Goal: Information Seeking & Learning: Compare options

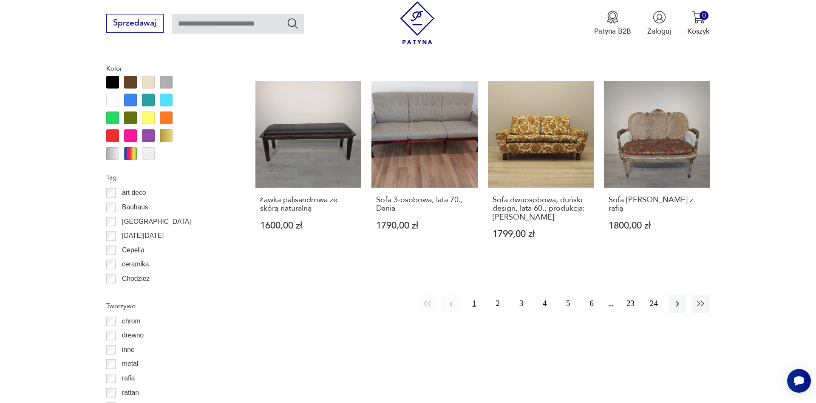
scroll to position [977, 0]
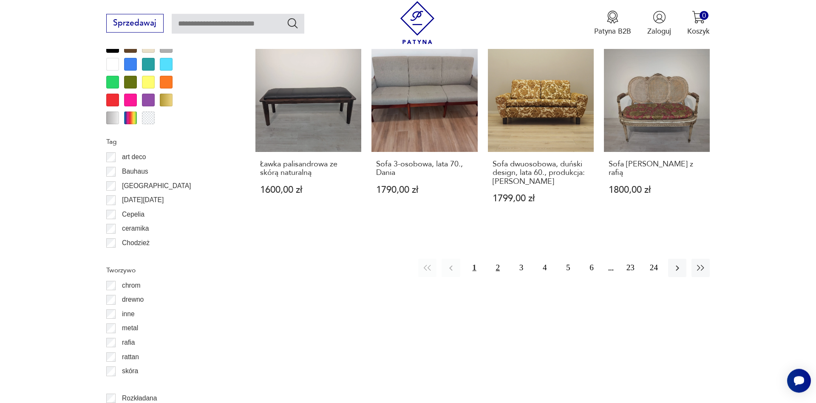
click at [499, 269] on button "2" at bounding box center [498, 267] width 18 height 18
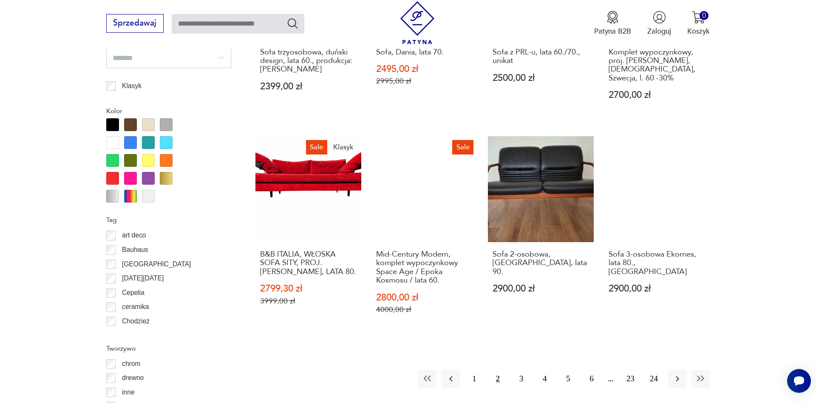
scroll to position [1020, 0]
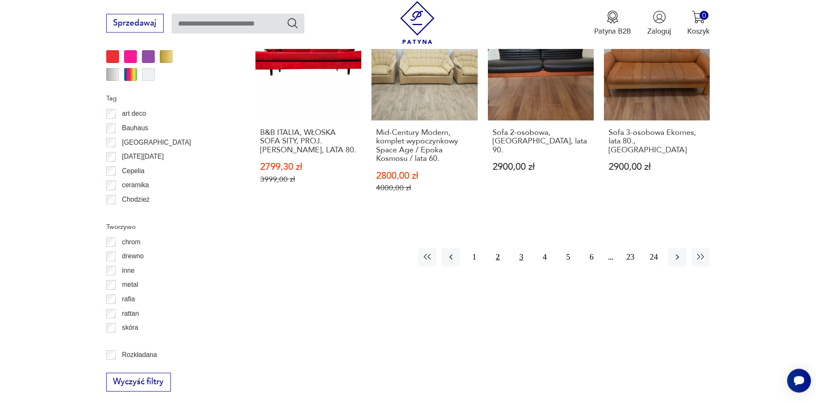
click at [522, 248] on button "3" at bounding box center [521, 257] width 18 height 18
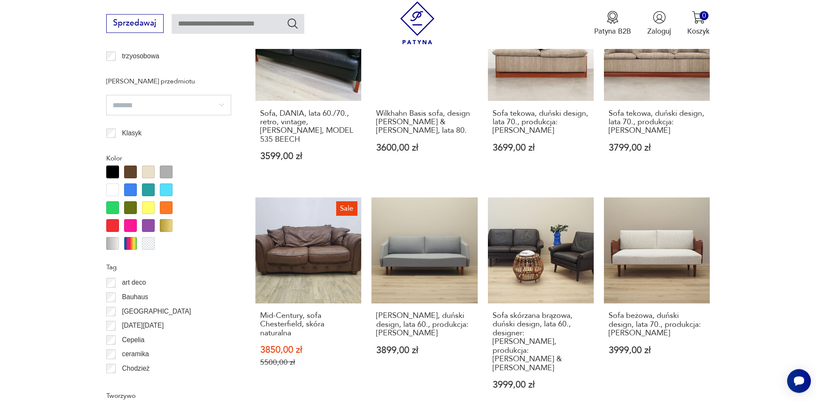
scroll to position [938, 0]
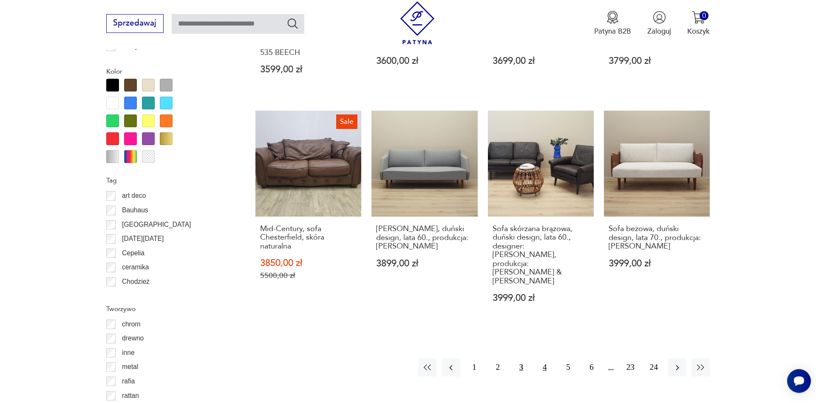
click at [546, 358] on button "4" at bounding box center [545, 367] width 18 height 18
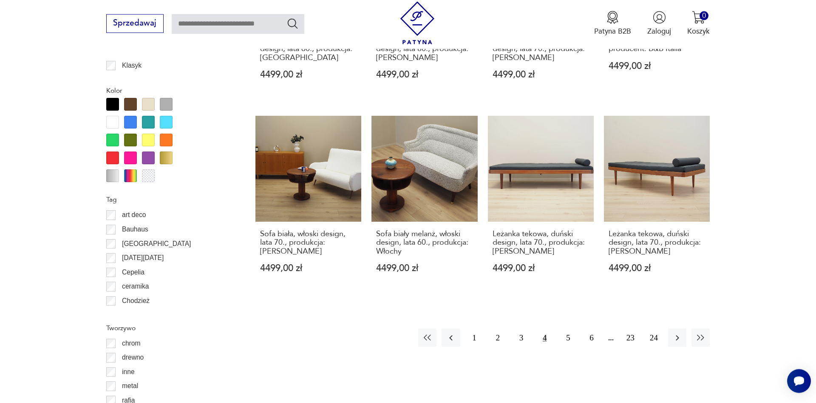
scroll to position [934, 0]
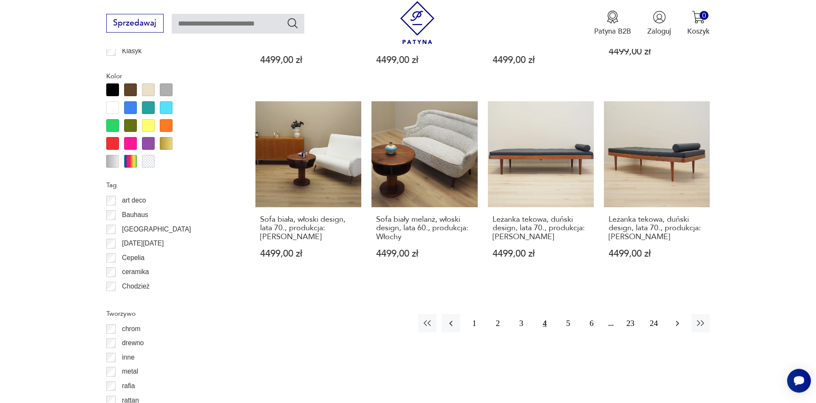
click at [678, 327] on icon "button" at bounding box center [678, 323] width 10 height 10
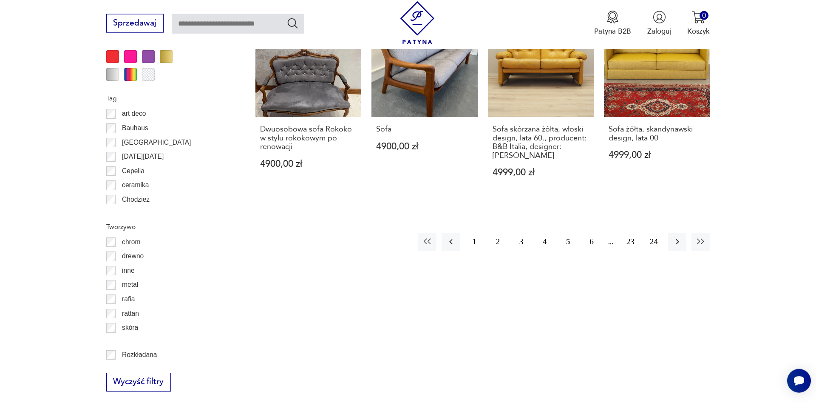
scroll to position [1107, 0]
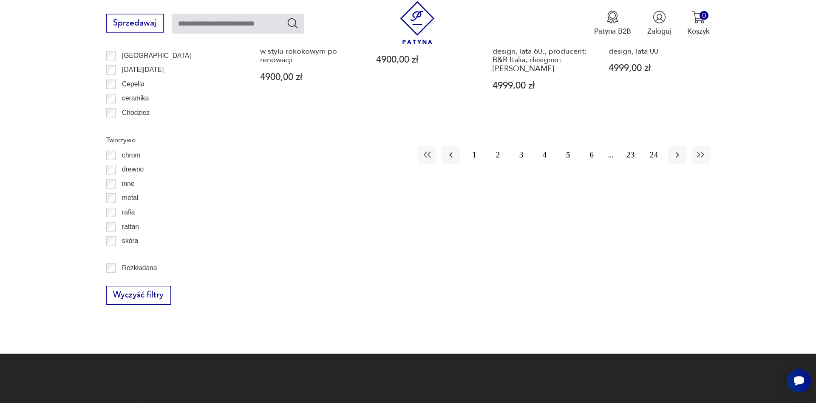
click at [593, 156] on button "6" at bounding box center [591, 155] width 18 height 18
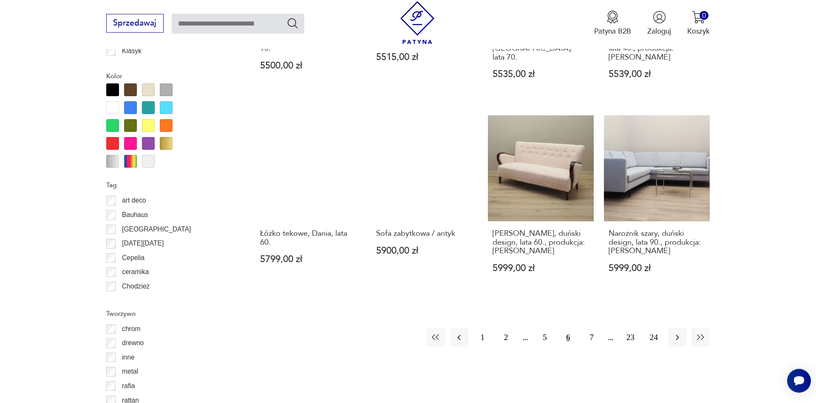
scroll to position [1064, 0]
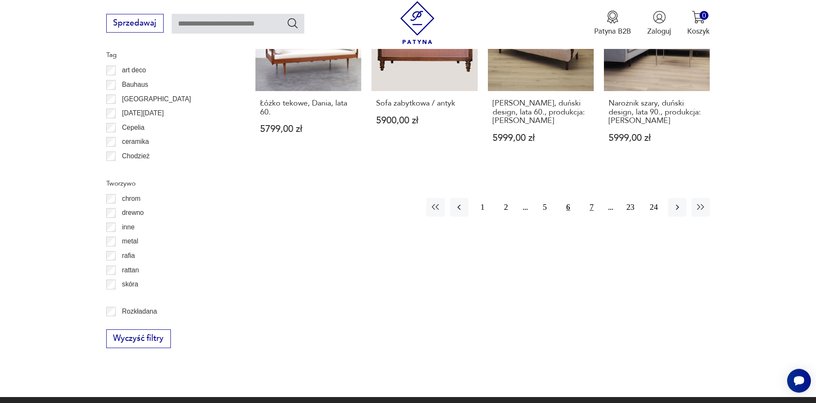
click at [592, 198] on button "7" at bounding box center [591, 207] width 18 height 18
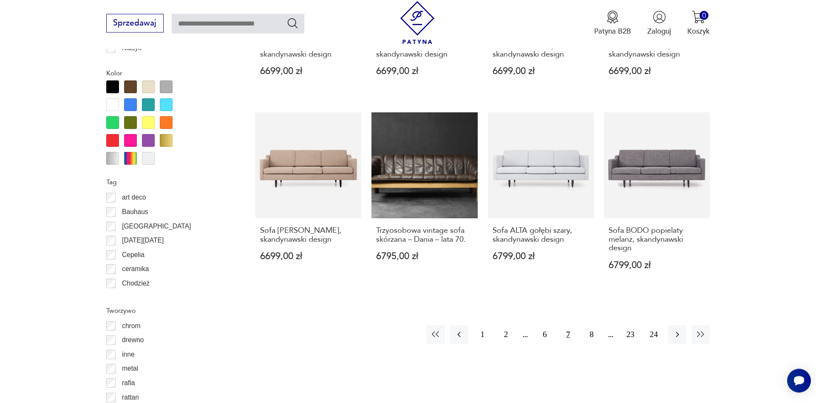
scroll to position [977, 0]
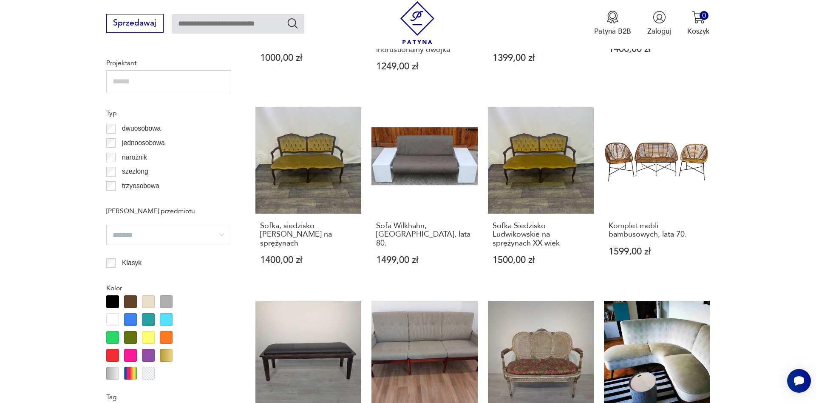
scroll to position [760, 0]
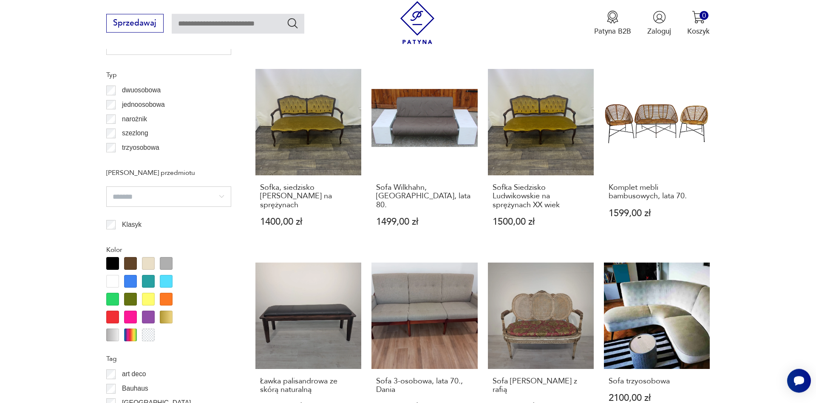
click at [225, 196] on input "search" at bounding box center [168, 196] width 125 height 20
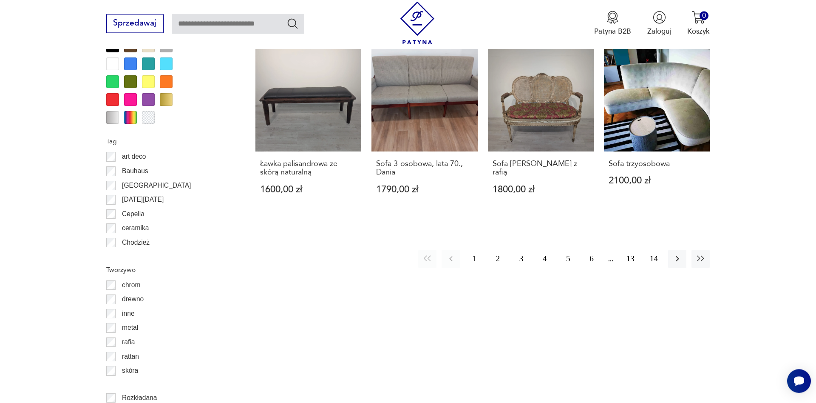
scroll to position [1064, 0]
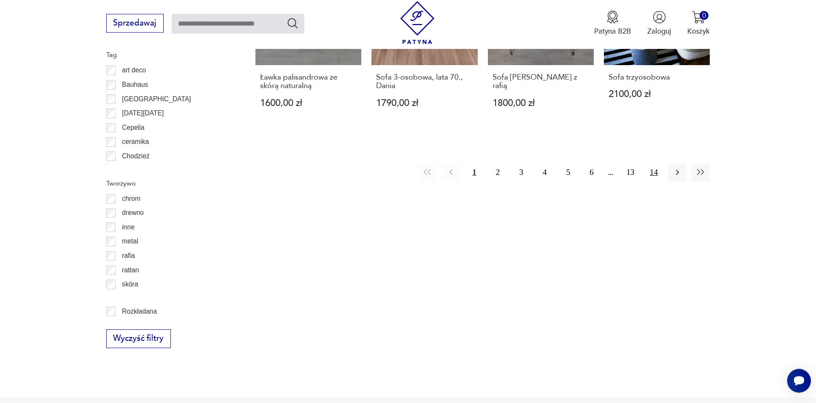
click at [655, 175] on button "14" at bounding box center [654, 172] width 18 height 18
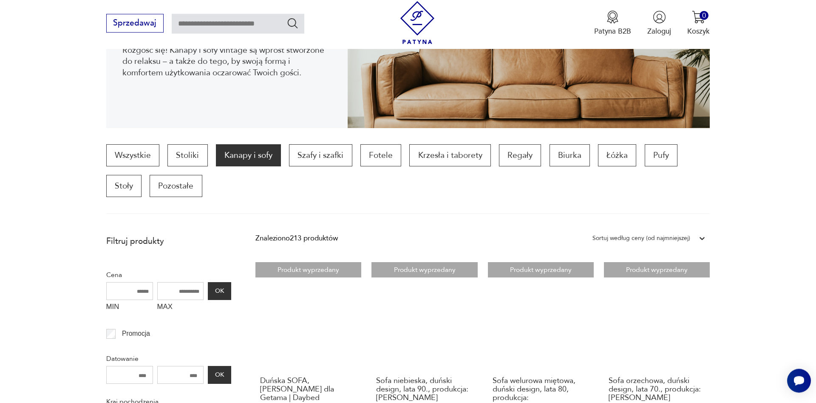
scroll to position [196, 0]
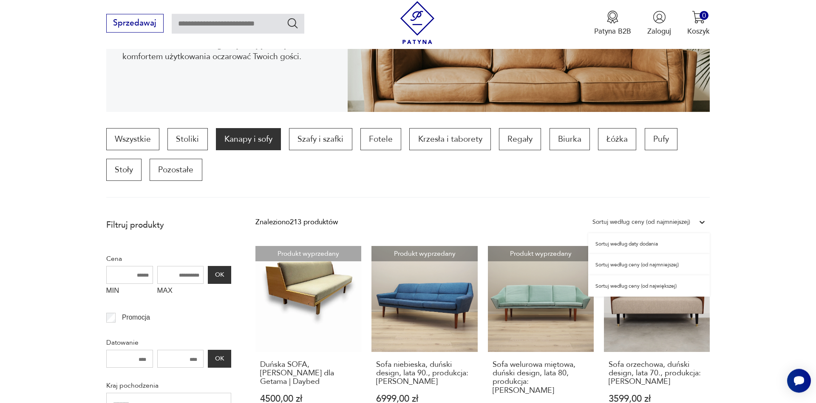
click at [701, 221] on icon at bounding box center [702, 222] width 9 height 9
click at [615, 264] on div "Sortuj według ceny (od najmniejszej)" at bounding box center [649, 264] width 122 height 21
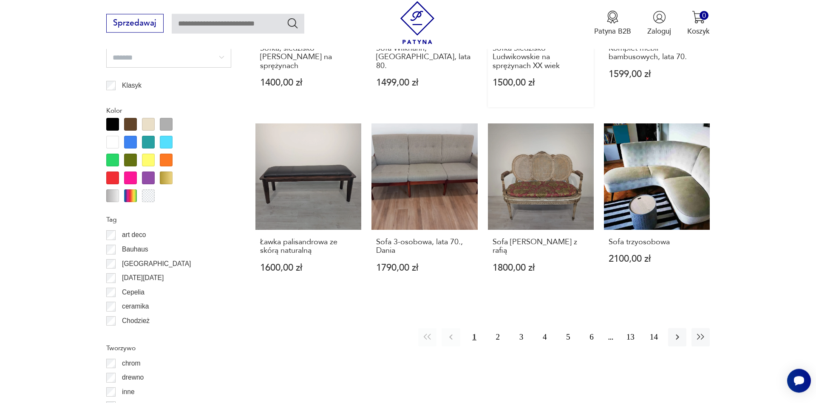
scroll to position [977, 0]
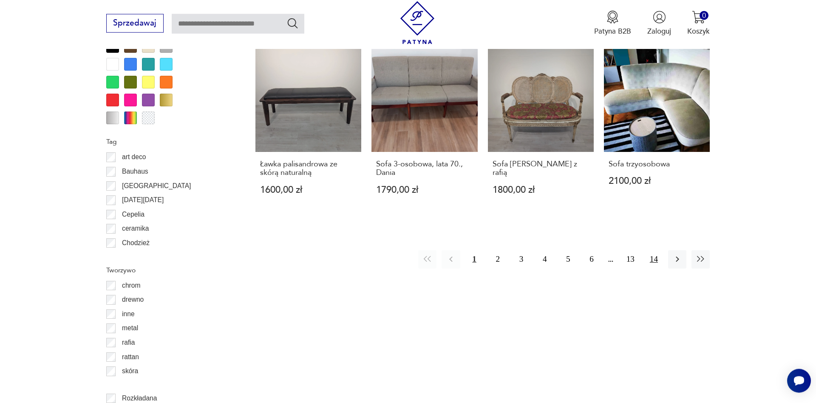
click at [654, 257] on button "14" at bounding box center [654, 259] width 18 height 18
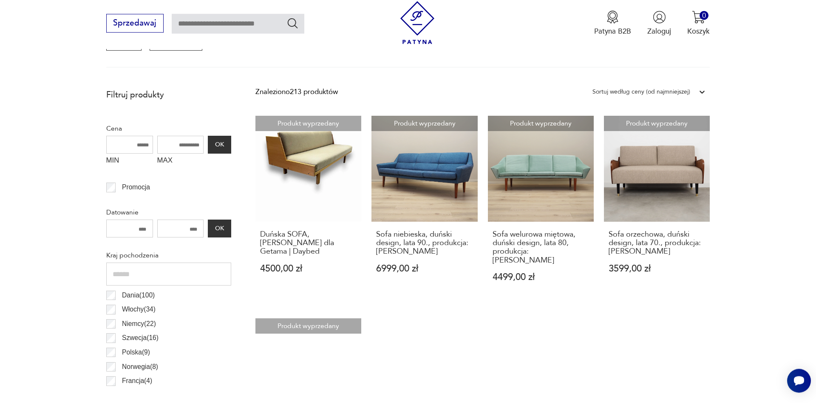
scroll to position [370, 0]
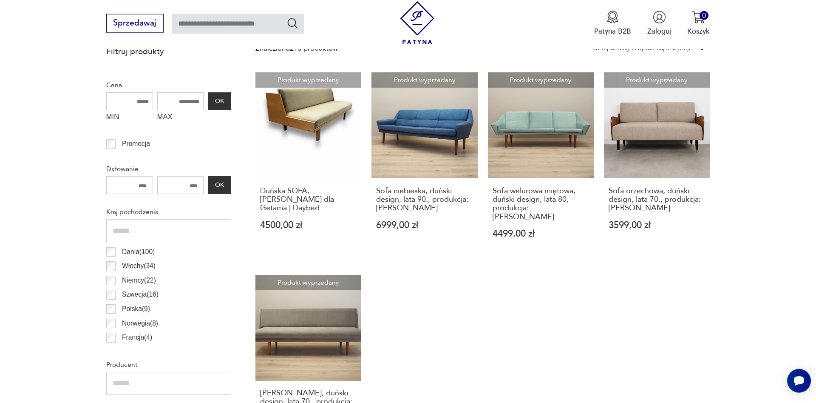
drag, startPoint x: 182, startPoint y: 188, endPoint x: 219, endPoint y: 189, distance: 36.1
click at [204, 189] on input "number" at bounding box center [180, 185] width 47 height 18
drag, startPoint x: 200, startPoint y: 187, endPoint x: 176, endPoint y: 179, distance: 25.1
click at [176, 184] on input "number" at bounding box center [180, 185] width 47 height 18
type input "****"
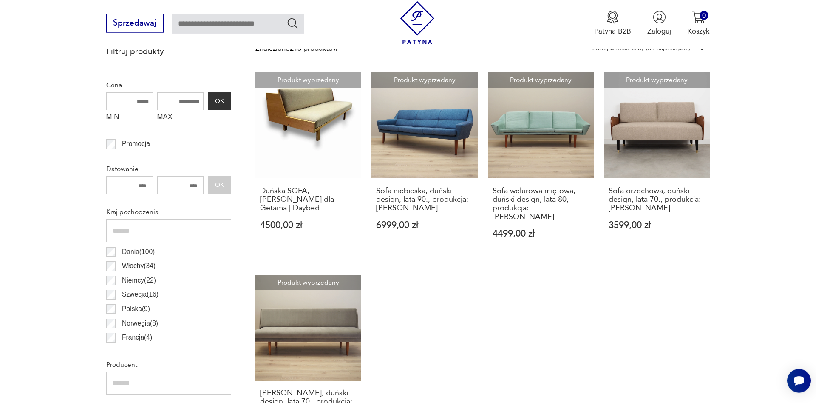
click at [226, 189] on div "**** OK" at bounding box center [168, 185] width 125 height 18
click at [217, 186] on div "**** OK" at bounding box center [168, 185] width 125 height 18
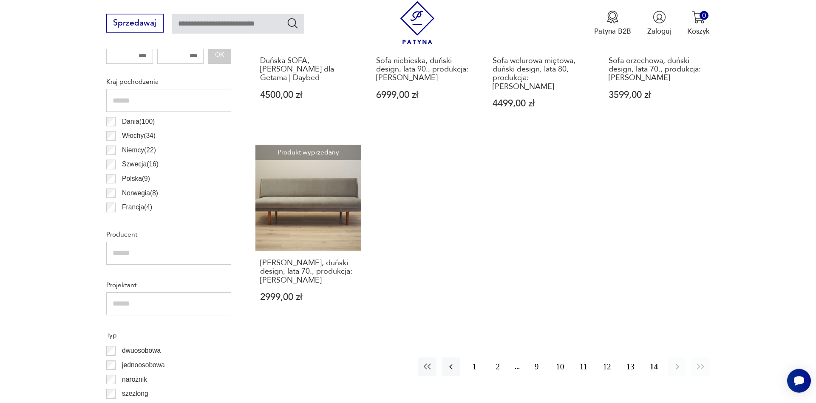
scroll to position [673, 0]
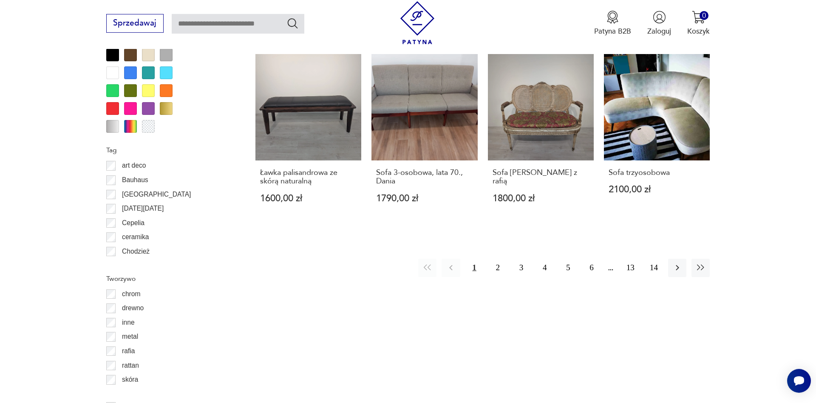
scroll to position [977, 0]
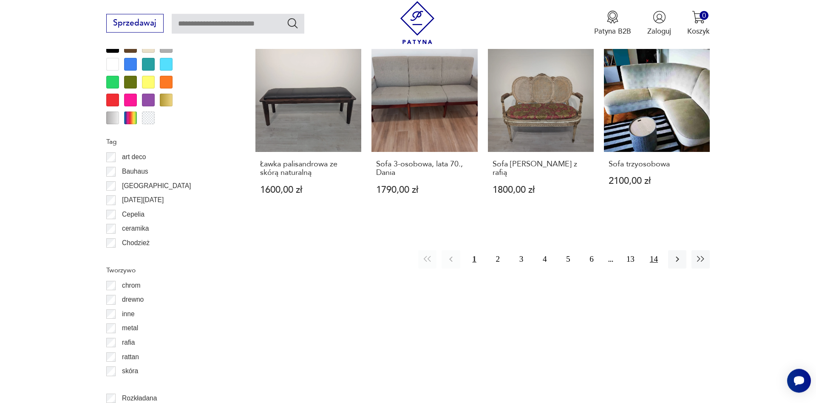
click at [656, 262] on button "14" at bounding box center [654, 259] width 18 height 18
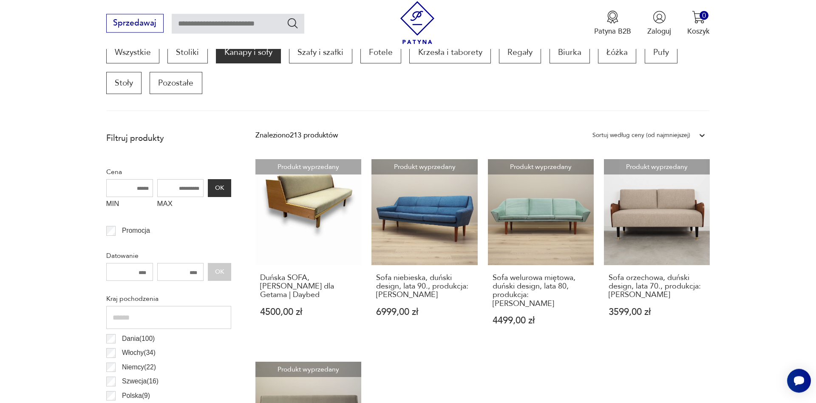
scroll to position [413, 0]
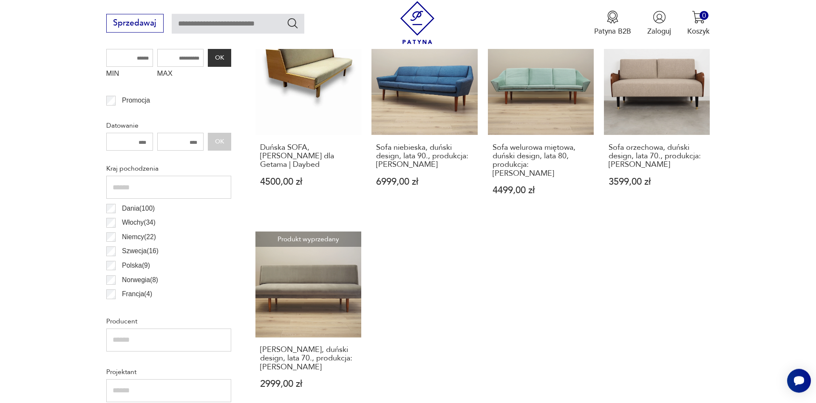
click at [219, 141] on div "**** OK" at bounding box center [168, 142] width 125 height 18
click at [218, 141] on div "**** OK" at bounding box center [168, 142] width 125 height 18
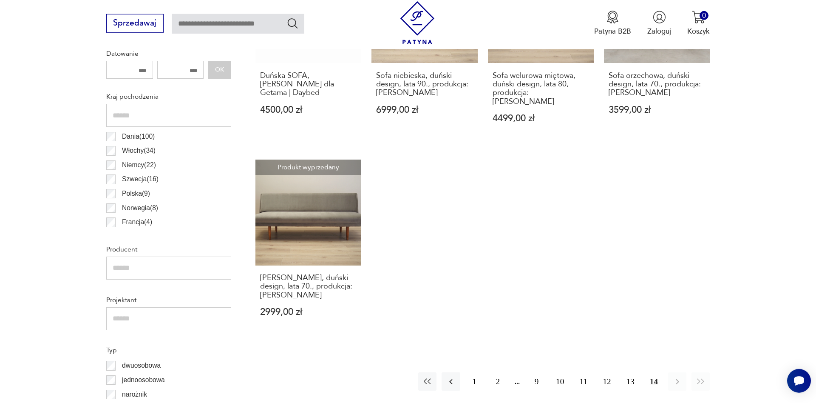
scroll to position [500, 0]
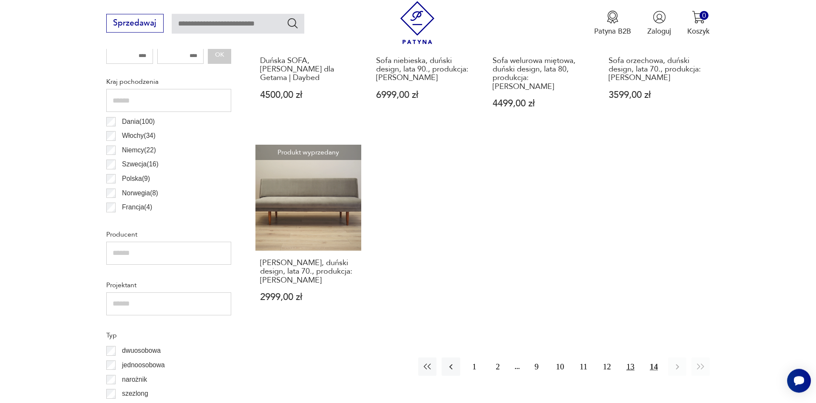
click at [631, 357] on button "13" at bounding box center [631, 366] width 18 height 18
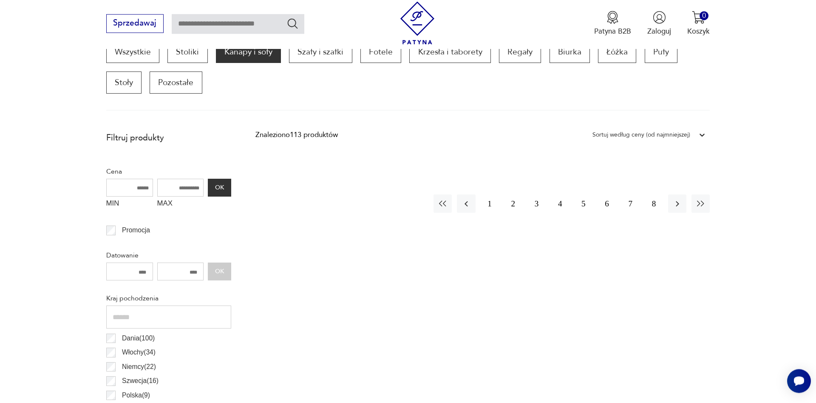
scroll to position [283, 0]
click at [488, 204] on button "1" at bounding box center [490, 204] width 18 height 18
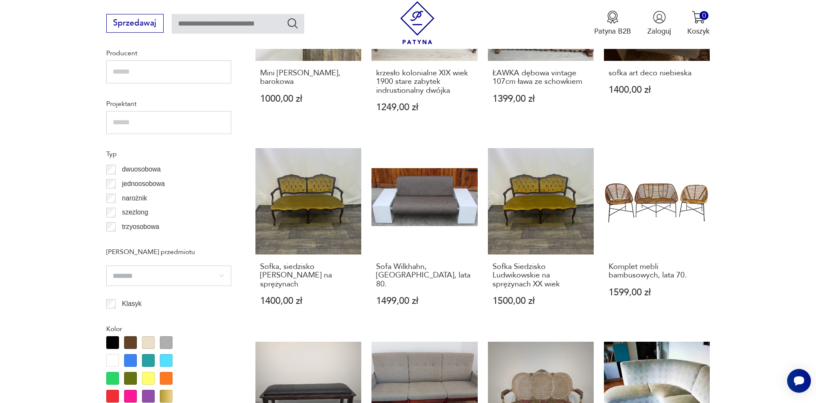
scroll to position [760, 0]
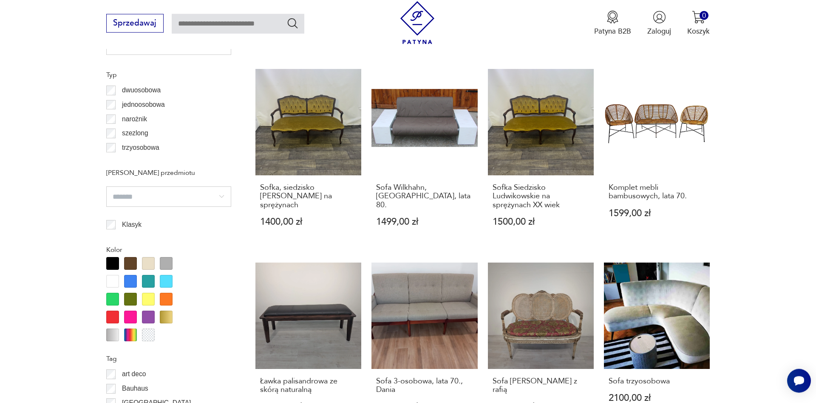
click at [221, 198] on input "search" at bounding box center [168, 196] width 125 height 20
type input "*********"
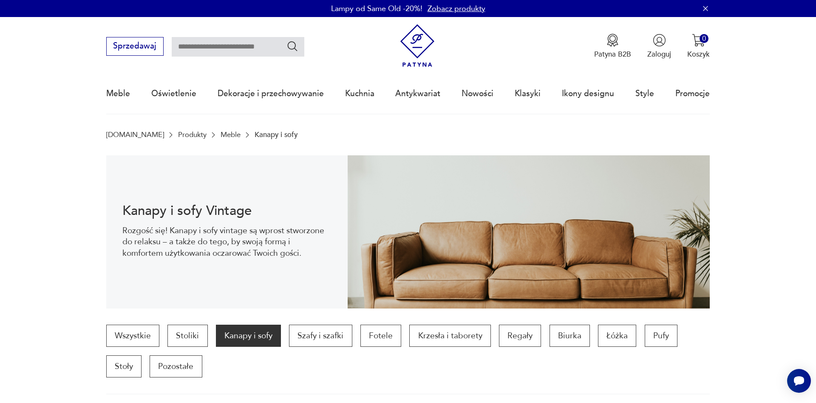
click at [415, 45] on img at bounding box center [417, 45] width 43 height 43
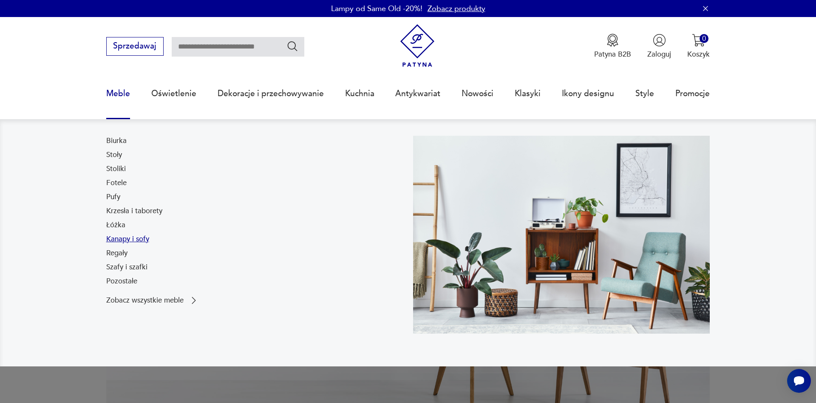
click at [122, 238] on link "Kanapy i sofy" at bounding box center [127, 239] width 43 height 10
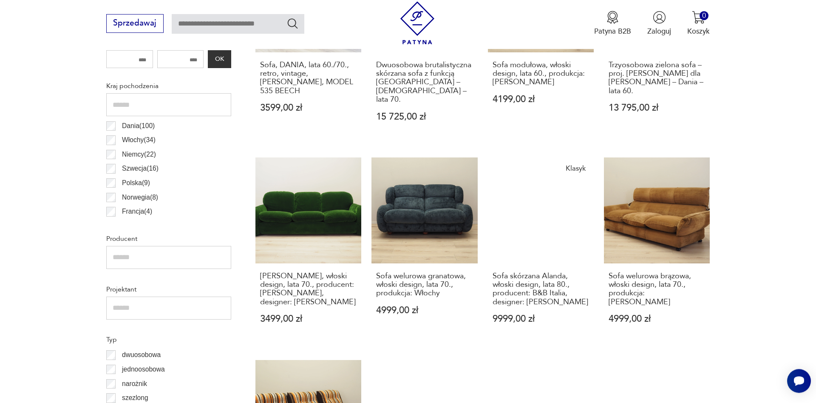
scroll to position [604, 0]
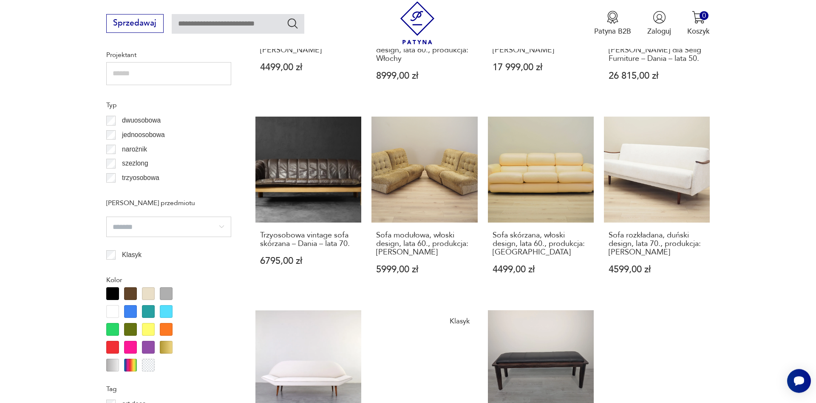
scroll to position [760, 0]
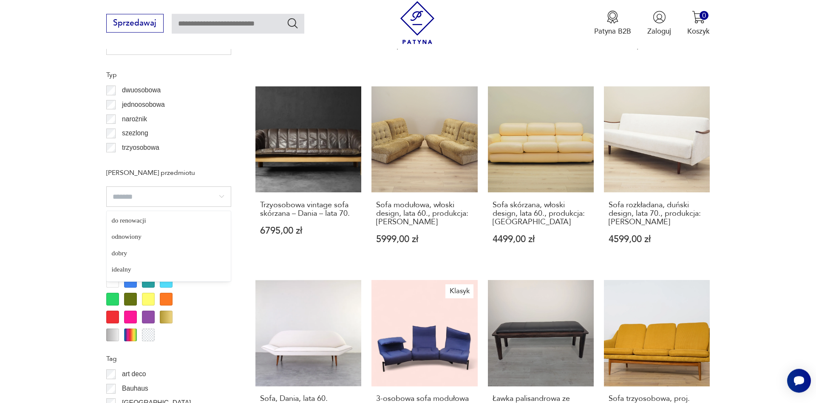
click at [126, 194] on input "search" at bounding box center [168, 196] width 125 height 20
type input "*********"
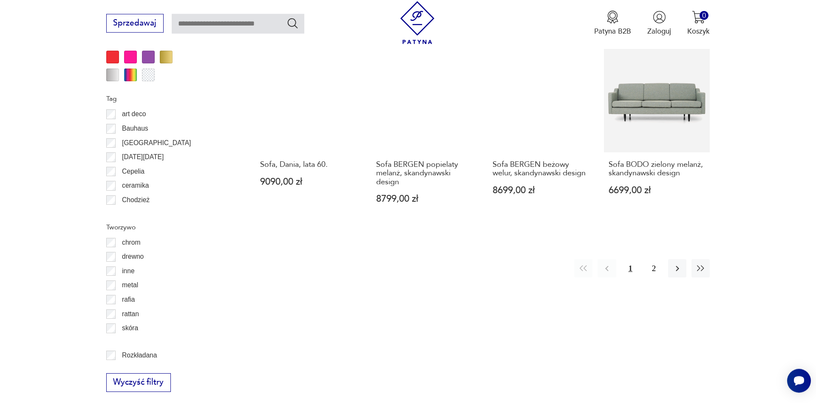
scroll to position [1020, 0]
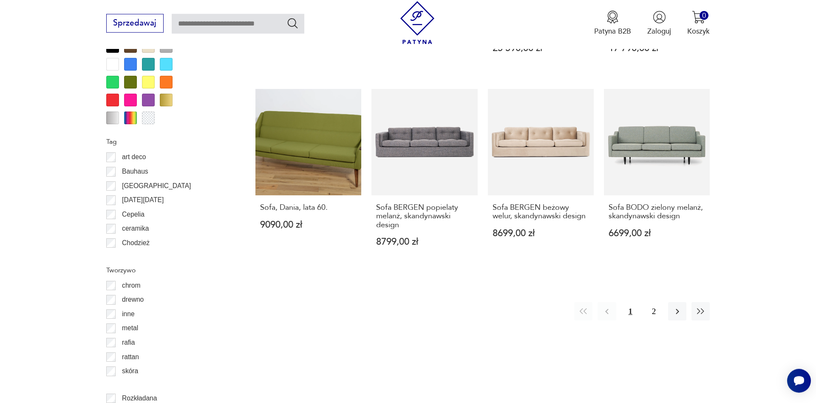
scroll to position [1150, 0]
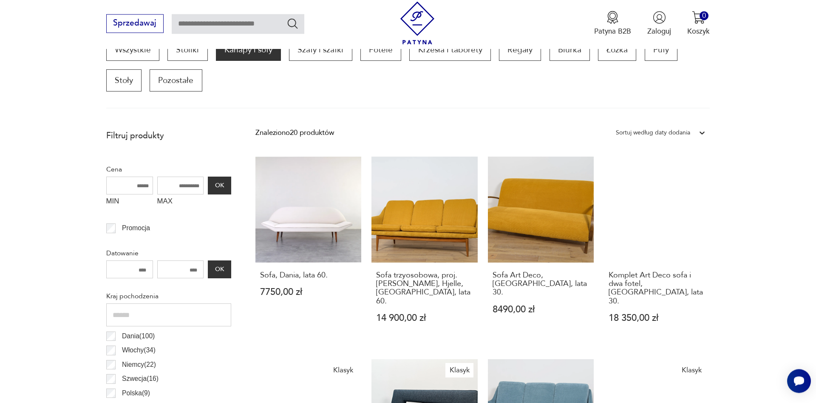
scroll to position [283, 0]
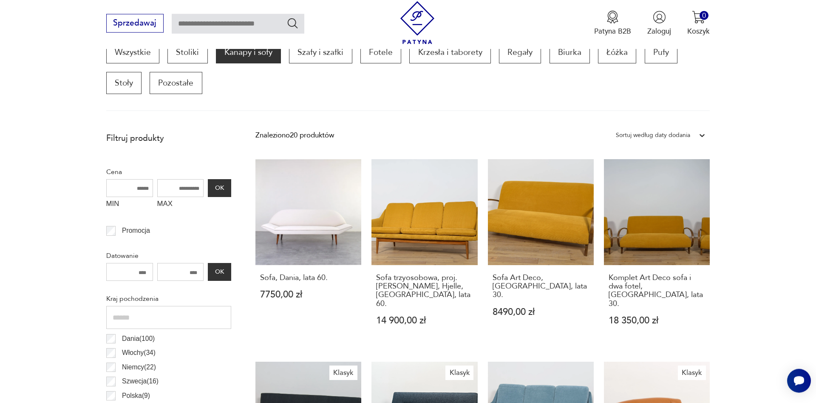
click at [635, 134] on div "Sortuj według daty dodania" at bounding box center [653, 135] width 74 height 11
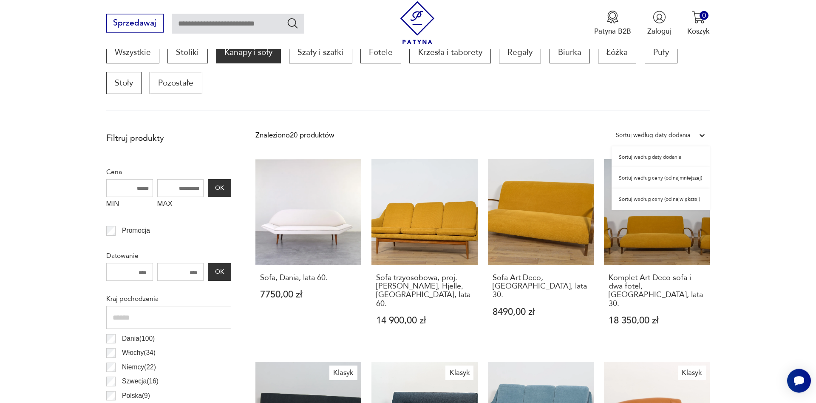
click at [639, 177] on div "Sortuj według ceny (od najmniejszej)" at bounding box center [661, 177] width 98 height 21
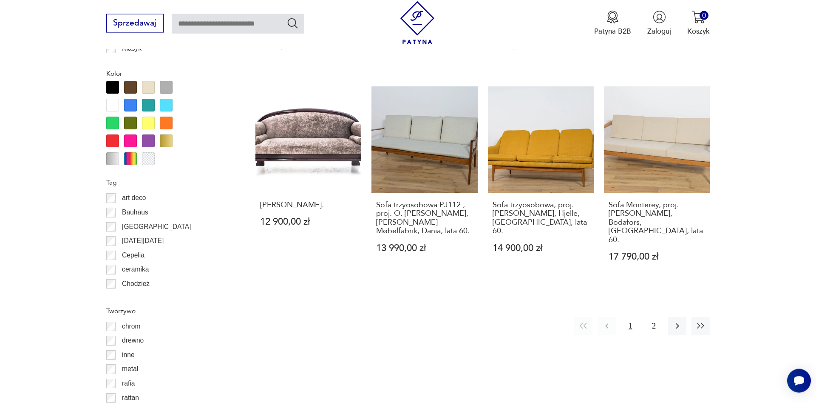
scroll to position [977, 0]
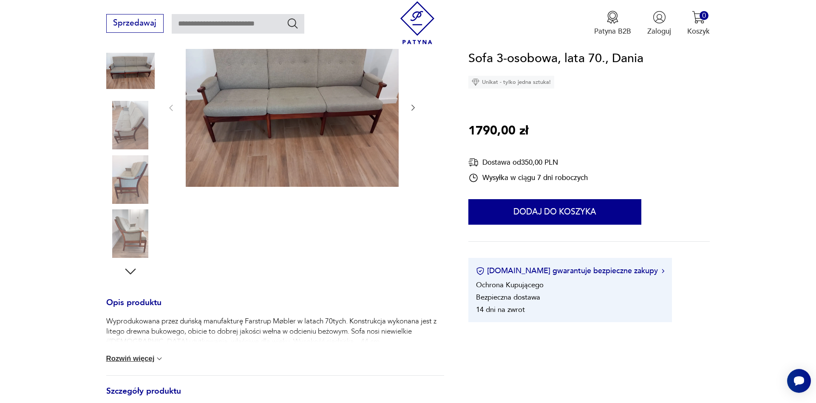
scroll to position [217, 0]
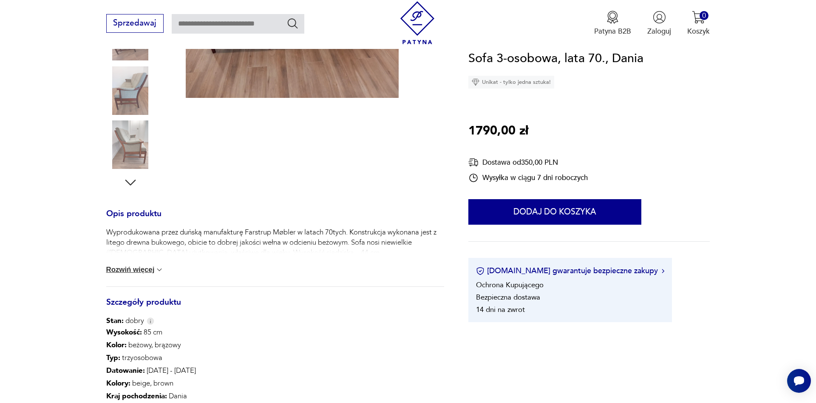
click at [162, 275] on div "Wyprodukowana przez duńską manufakturę Farstrup Møbler w latach 70tych. Konstru…" at bounding box center [275, 256] width 338 height 59
click at [159, 270] on button "Rozwiń więcej" at bounding box center [135, 269] width 58 height 9
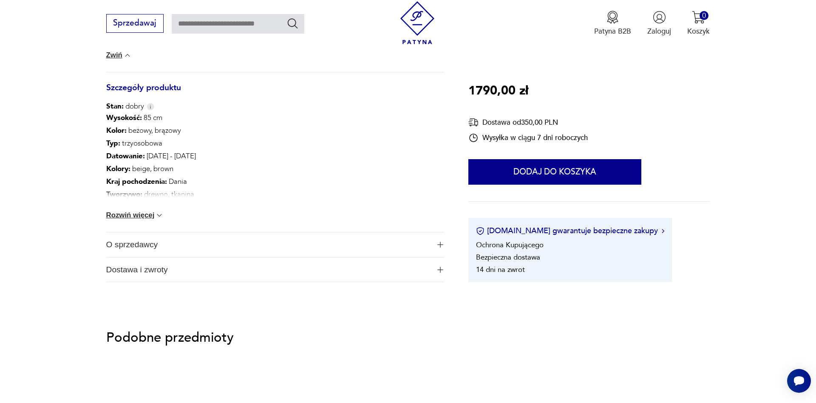
scroll to position [564, 0]
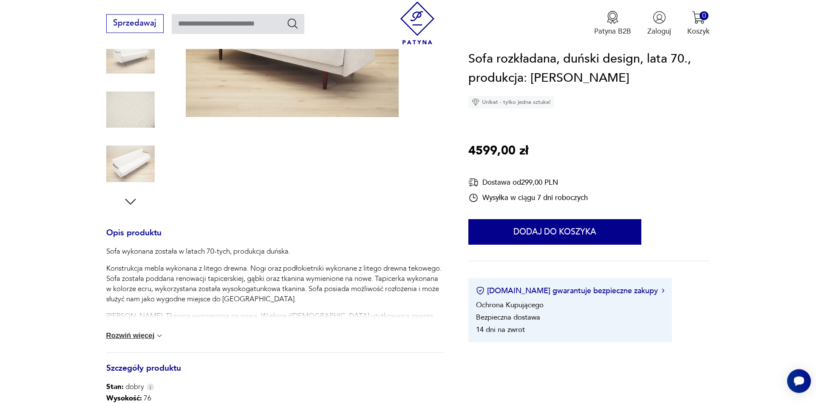
scroll to position [217, 0]
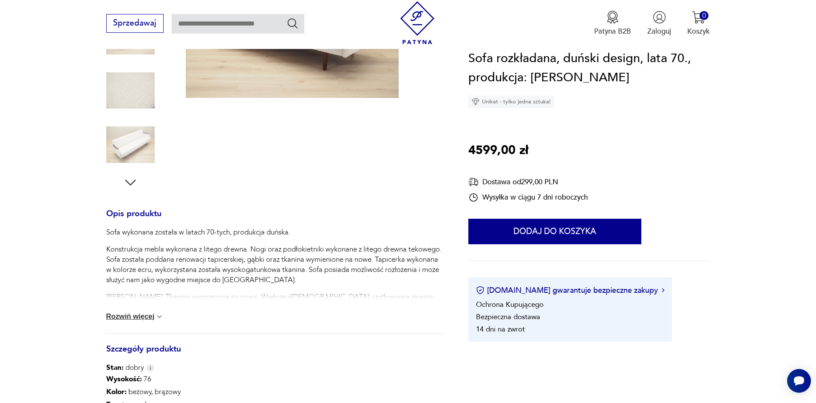
click at [163, 318] on img at bounding box center [159, 316] width 9 height 9
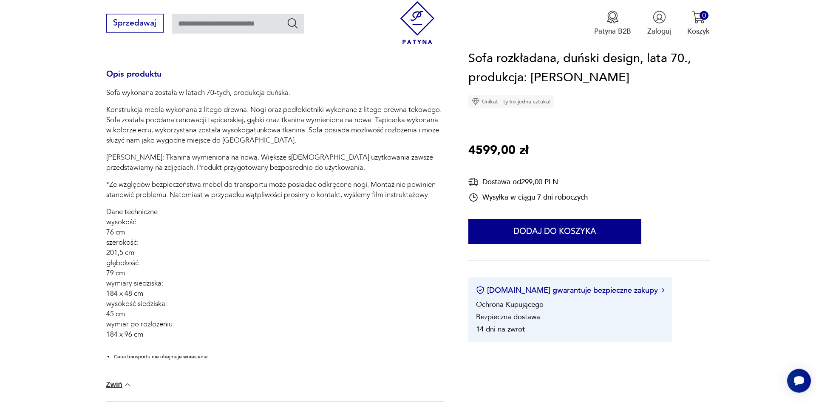
scroll to position [390, 0]
